Goal: Task Accomplishment & Management: Use online tool/utility

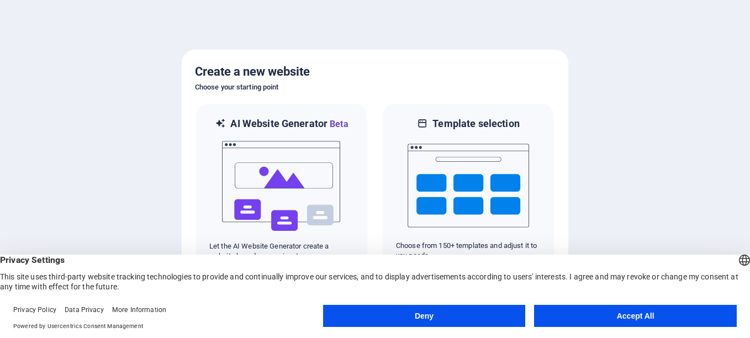
click at [665, 316] on button "Accept All" at bounding box center [635, 316] width 203 height 22
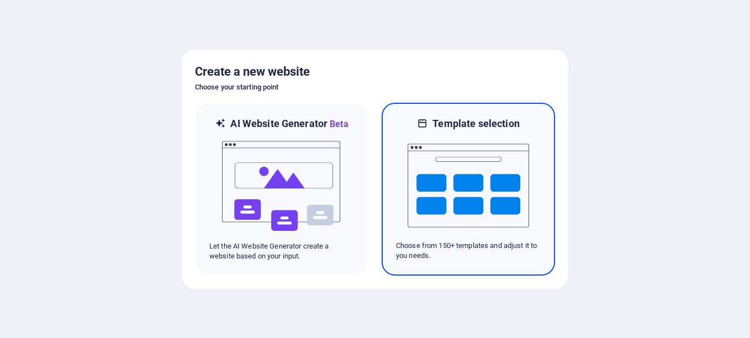
click at [445, 195] on img at bounding box center [467, 185] width 121 height 110
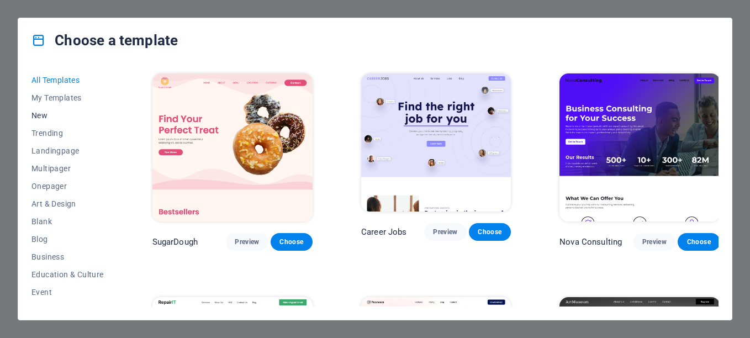
click at [35, 111] on span "New" at bounding box center [67, 115] width 72 height 9
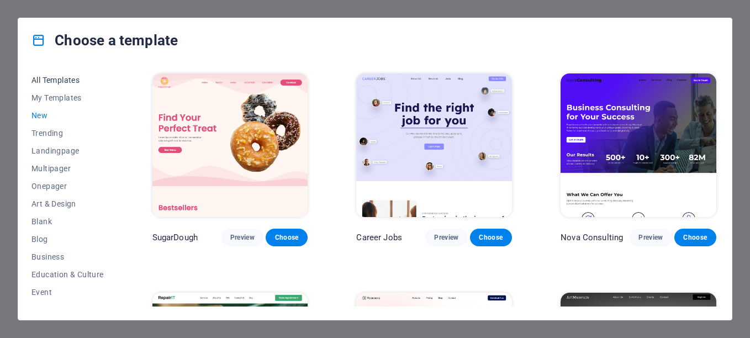
click at [54, 82] on span "All Templates" at bounding box center [67, 80] width 72 height 9
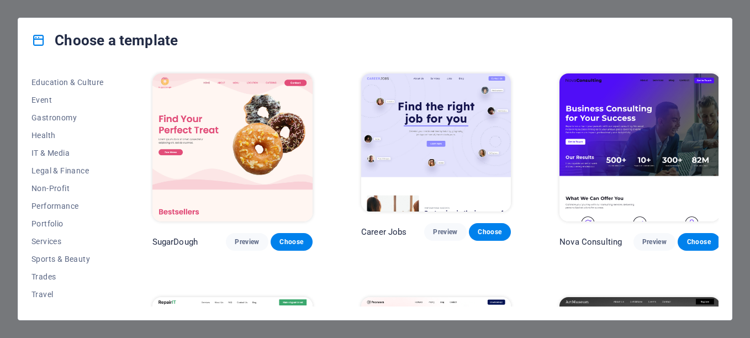
scroll to position [206, 0]
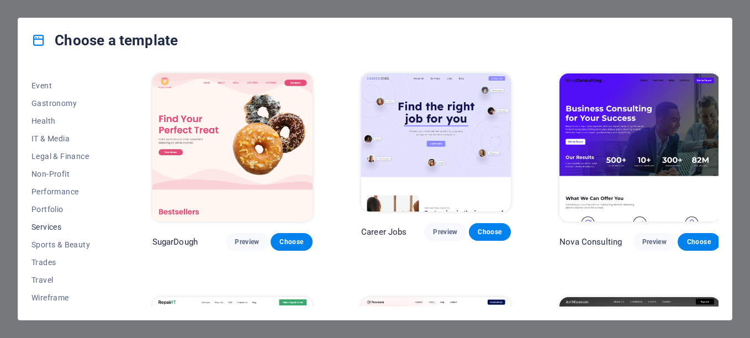
click at [45, 227] on span "Services" at bounding box center [67, 226] width 72 height 9
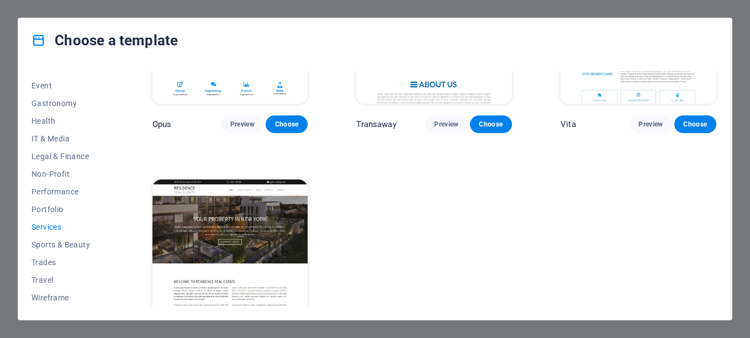
scroll to position [1471, 0]
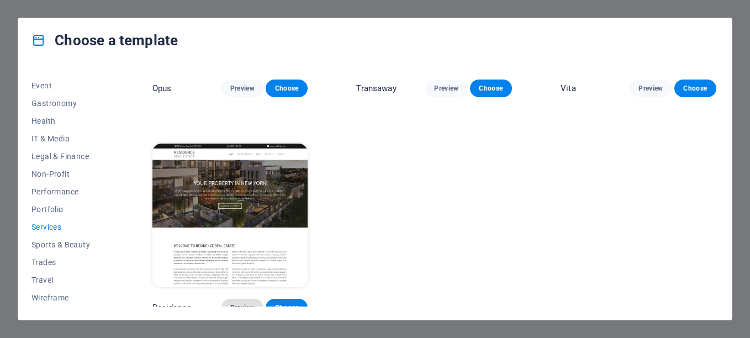
click at [239, 303] on span "Preview" at bounding box center [242, 307] width 24 height 9
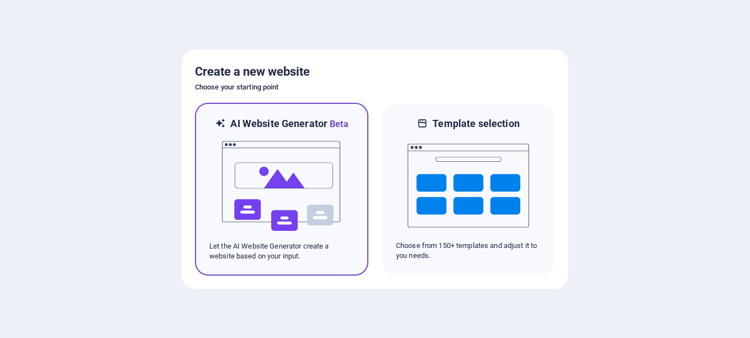
click at [286, 182] on img at bounding box center [281, 186] width 121 height 110
